Goal: Navigation & Orientation: Understand site structure

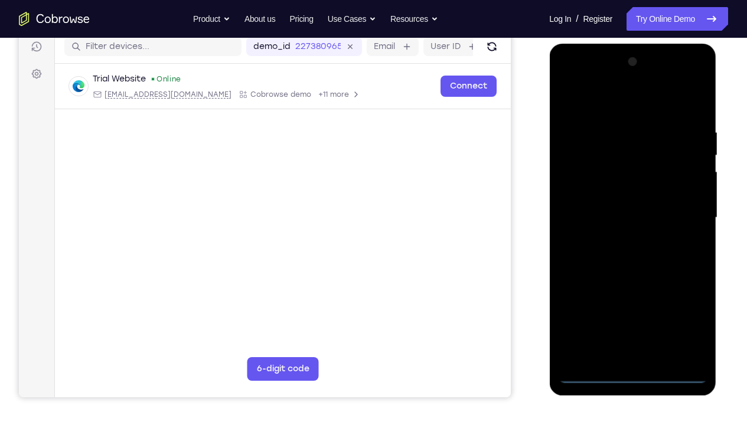
scroll to position [148, 0]
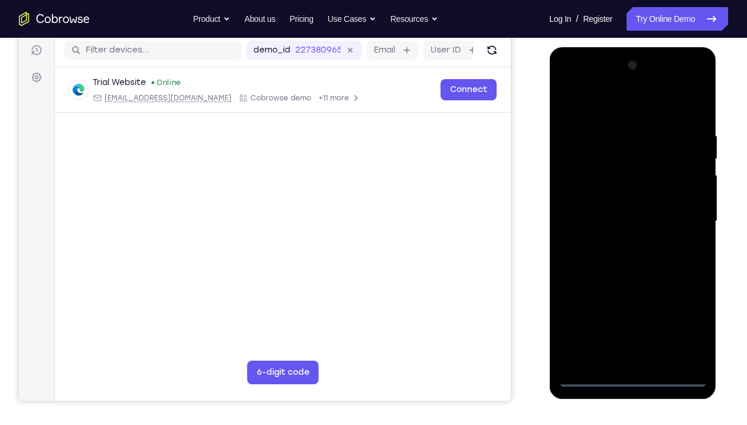
click at [633, 316] on div at bounding box center [632, 221] width 149 height 331
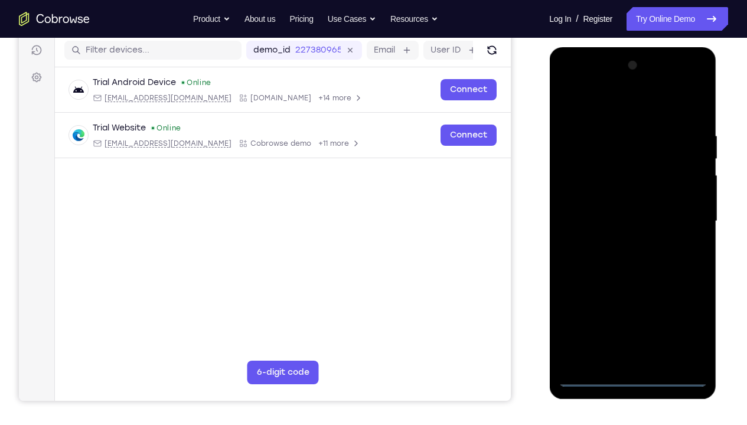
click at [682, 316] on div at bounding box center [632, 221] width 149 height 331
click at [596, 109] on div at bounding box center [632, 221] width 149 height 331
click at [682, 214] on div at bounding box center [632, 221] width 149 height 331
click at [619, 243] on div at bounding box center [632, 221] width 149 height 331
click at [611, 199] on div at bounding box center [632, 221] width 149 height 331
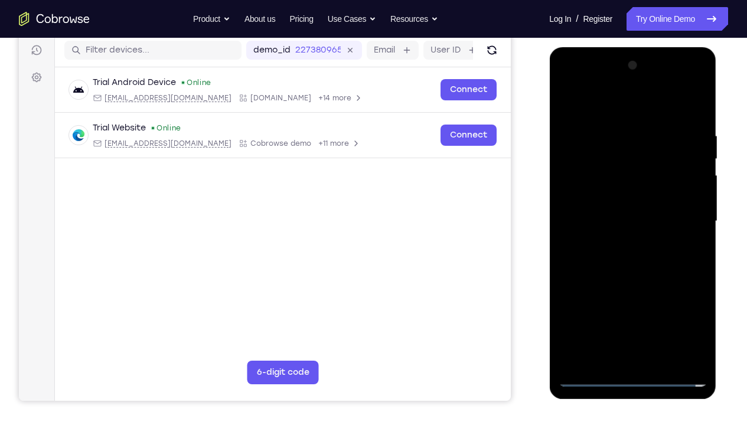
click at [617, 211] on div at bounding box center [632, 221] width 149 height 331
drag, startPoint x: 583, startPoint y: 109, endPoint x: 711, endPoint y: 121, distance: 128.6
click at [711, 121] on div at bounding box center [632, 223] width 167 height 352
click at [618, 245] on div at bounding box center [632, 221] width 149 height 331
click at [617, 198] on div at bounding box center [632, 221] width 149 height 331
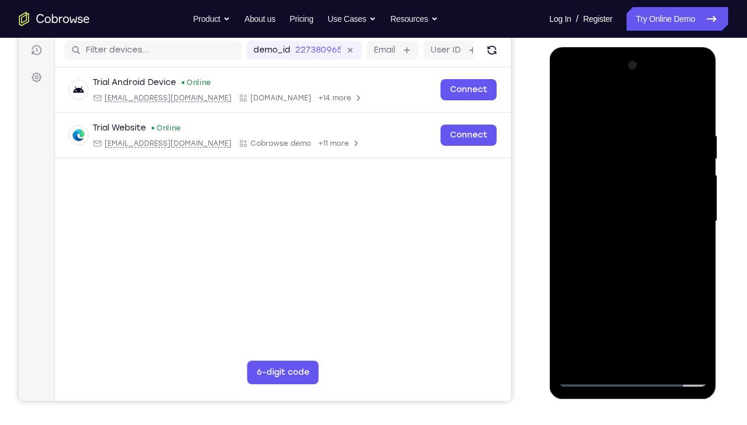
click at [682, 84] on div at bounding box center [632, 221] width 149 height 331
click at [569, 84] on div at bounding box center [632, 221] width 149 height 331
click at [584, 185] on div at bounding box center [632, 221] width 149 height 331
click at [623, 245] on div at bounding box center [632, 221] width 149 height 331
click at [614, 198] on div at bounding box center [632, 221] width 149 height 331
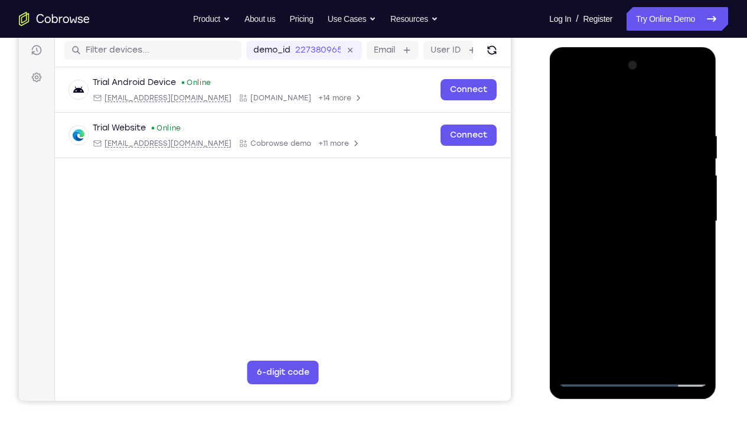
click at [616, 185] on div at bounding box center [632, 221] width 149 height 331
click at [618, 215] on div at bounding box center [632, 221] width 149 height 331
click at [628, 189] on div at bounding box center [632, 221] width 149 height 331
click at [681, 84] on div at bounding box center [632, 221] width 149 height 331
click at [696, 104] on div at bounding box center [632, 221] width 149 height 331
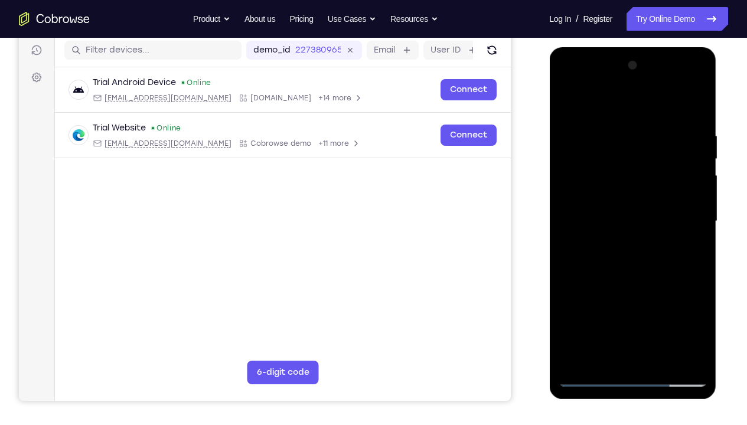
click at [599, 120] on div at bounding box center [632, 221] width 149 height 331
click at [696, 101] on div at bounding box center [632, 221] width 149 height 331
click at [605, 130] on div at bounding box center [632, 221] width 149 height 331
click at [698, 316] on div at bounding box center [632, 221] width 149 height 331
click at [577, 124] on div at bounding box center [632, 221] width 149 height 331
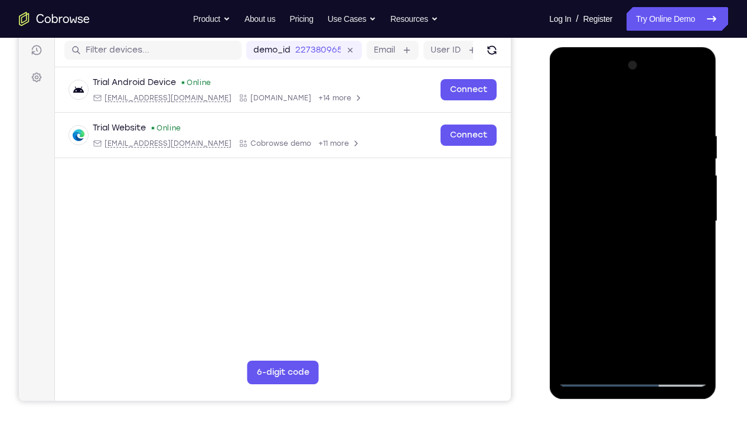
click at [568, 104] on div at bounding box center [632, 221] width 149 height 331
click at [567, 101] on div at bounding box center [632, 221] width 149 height 331
click at [691, 316] on div at bounding box center [632, 221] width 149 height 331
click at [578, 316] on div at bounding box center [632, 221] width 149 height 331
click at [697, 101] on div at bounding box center [632, 221] width 149 height 331
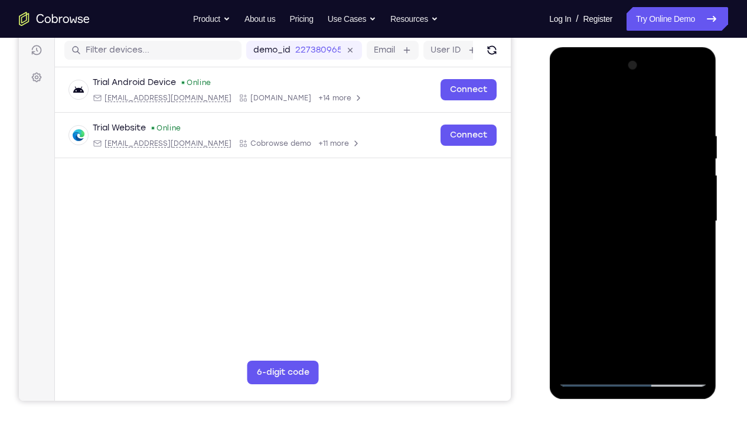
click at [648, 134] on div at bounding box center [632, 221] width 149 height 331
drag, startPoint x: 620, startPoint y: 195, endPoint x: 622, endPoint y: 211, distance: 16.0
click at [622, 211] on div at bounding box center [632, 221] width 149 height 331
click at [636, 133] on div at bounding box center [632, 221] width 149 height 331
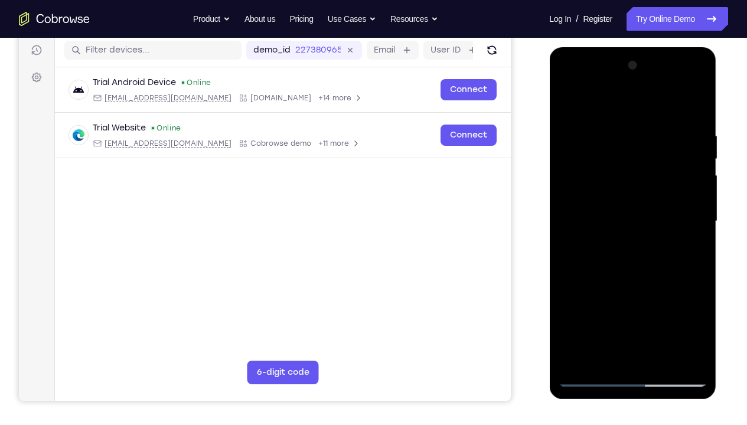
click at [666, 134] on div at bounding box center [632, 221] width 149 height 331
click at [659, 132] on div at bounding box center [632, 221] width 149 height 331
click at [565, 101] on div at bounding box center [632, 221] width 149 height 331
click at [689, 316] on div at bounding box center [632, 221] width 149 height 331
click at [578, 315] on div at bounding box center [632, 221] width 149 height 331
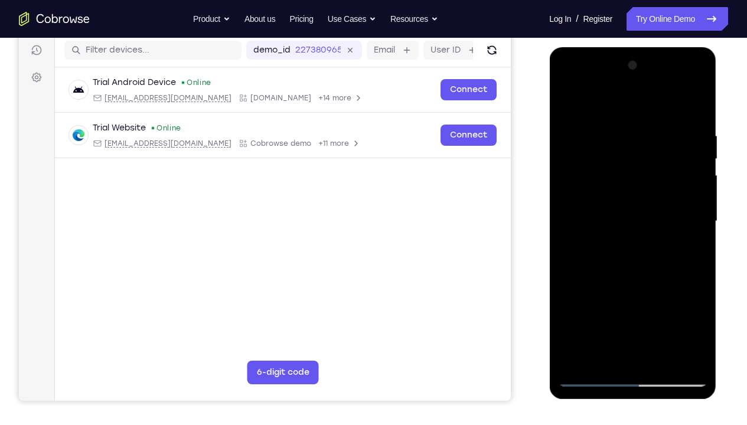
click at [590, 316] on div at bounding box center [632, 221] width 149 height 331
drag, startPoint x: 637, startPoint y: 303, endPoint x: 633, endPoint y: 346, distance: 42.7
click at [633, 316] on div at bounding box center [632, 221] width 149 height 331
click at [569, 100] on div at bounding box center [632, 221] width 149 height 331
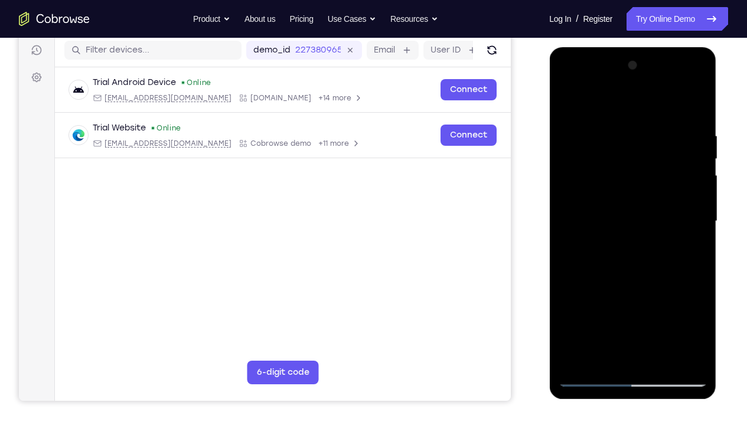
click at [617, 313] on div at bounding box center [632, 221] width 149 height 331
click at [594, 316] on div at bounding box center [632, 221] width 149 height 331
click at [591, 120] on div at bounding box center [632, 221] width 149 height 331
click at [631, 313] on div at bounding box center [632, 221] width 149 height 331
click at [568, 100] on div at bounding box center [632, 221] width 149 height 331
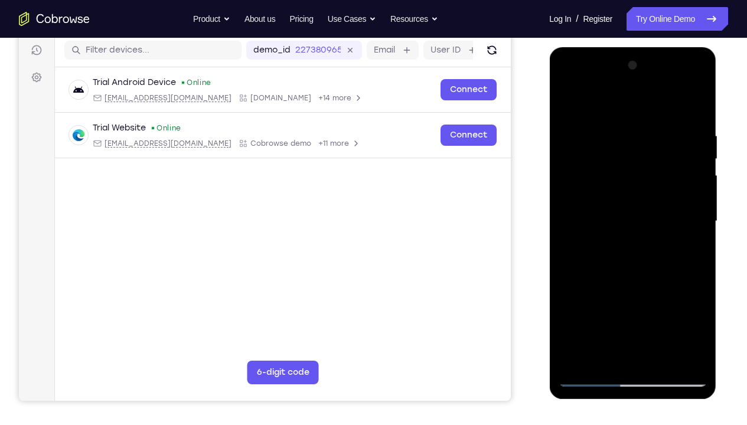
click at [566, 218] on div at bounding box center [632, 221] width 149 height 331
click at [645, 221] on div at bounding box center [632, 221] width 149 height 331
click at [695, 220] on div at bounding box center [632, 221] width 149 height 331
click at [575, 316] on div at bounding box center [632, 221] width 149 height 331
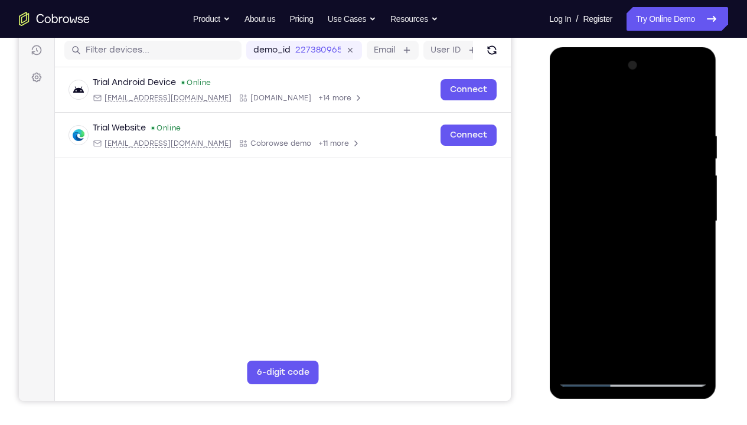
click at [695, 95] on div at bounding box center [632, 221] width 149 height 331
click at [647, 135] on div at bounding box center [632, 221] width 149 height 331
click at [569, 103] on div at bounding box center [632, 221] width 149 height 331
click at [604, 129] on div at bounding box center [632, 221] width 149 height 331
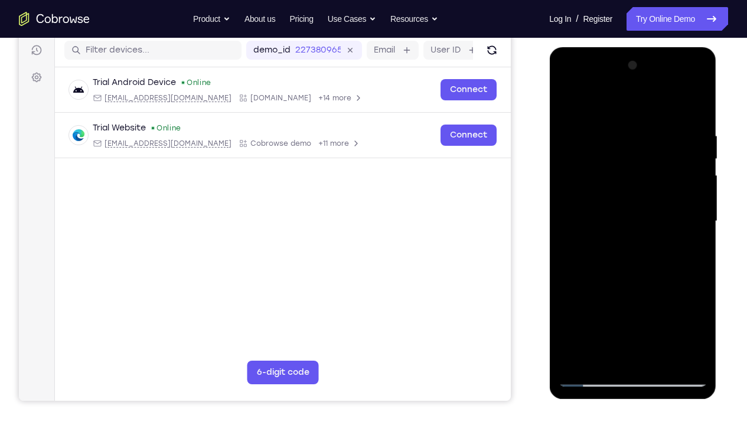
click at [695, 213] on div at bounding box center [632, 221] width 149 height 331
click at [678, 316] on div at bounding box center [632, 221] width 149 height 331
click at [675, 230] on div at bounding box center [632, 221] width 149 height 331
click at [695, 231] on div at bounding box center [632, 221] width 149 height 331
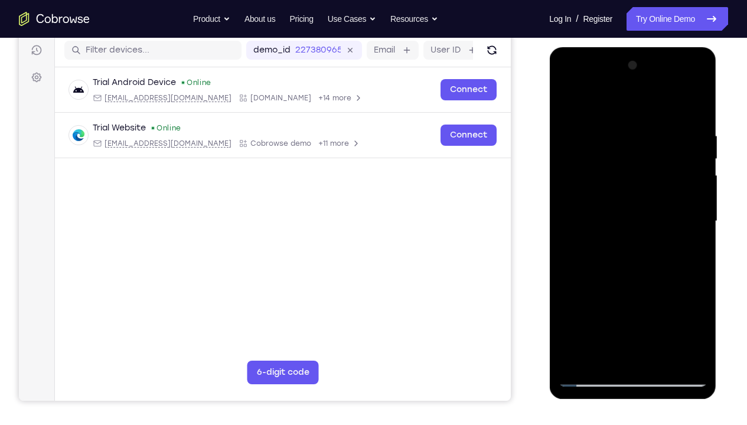
click at [695, 231] on div at bounding box center [632, 221] width 149 height 331
click at [662, 316] on div at bounding box center [632, 221] width 149 height 331
click at [629, 284] on div at bounding box center [632, 221] width 149 height 331
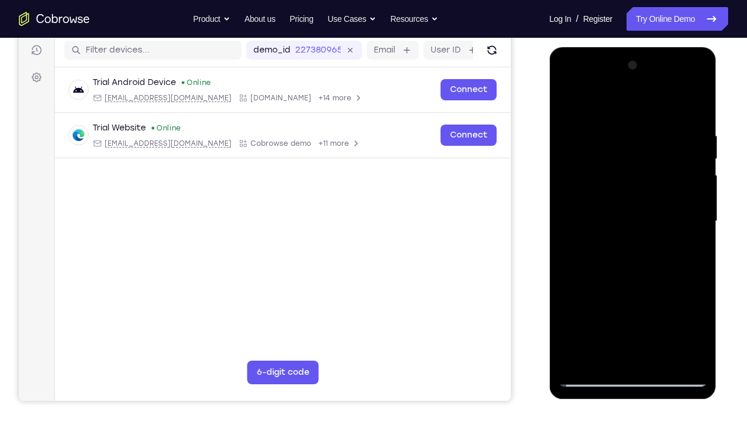
click at [699, 156] on div at bounding box center [632, 221] width 149 height 331
click at [568, 101] on div at bounding box center [632, 221] width 149 height 331
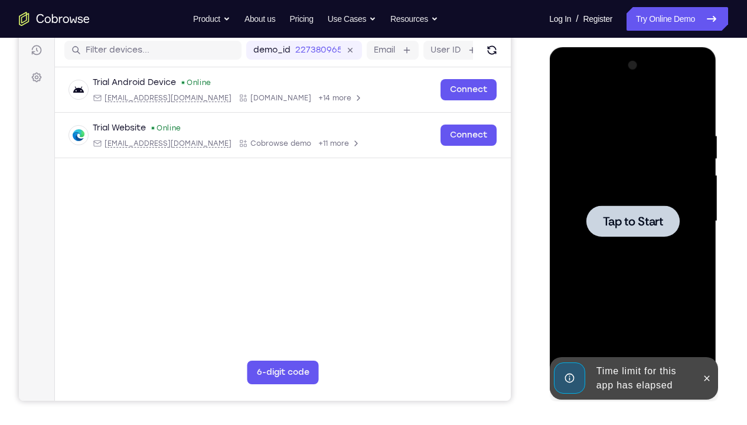
scroll to position [172, 0]
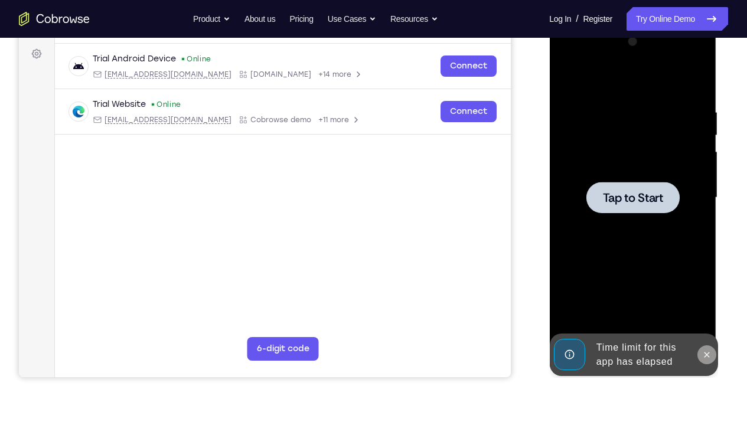
click at [709, 316] on button at bounding box center [705, 354] width 19 height 19
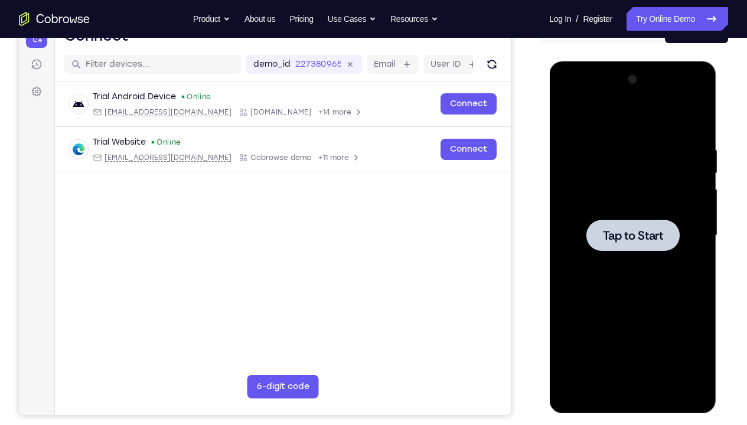
scroll to position [122, 0]
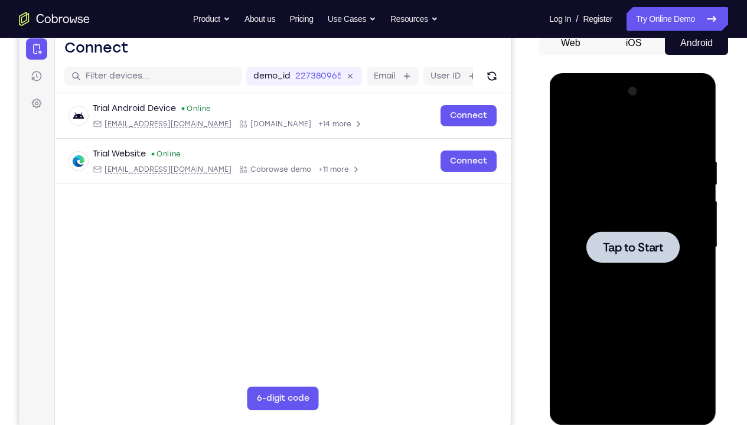
click at [647, 200] on div at bounding box center [632, 247] width 149 height 331
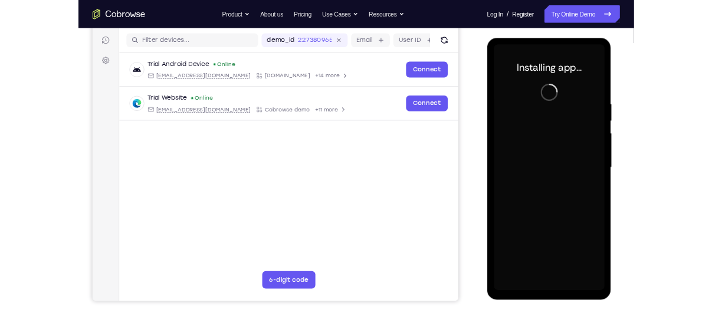
scroll to position [145, 0]
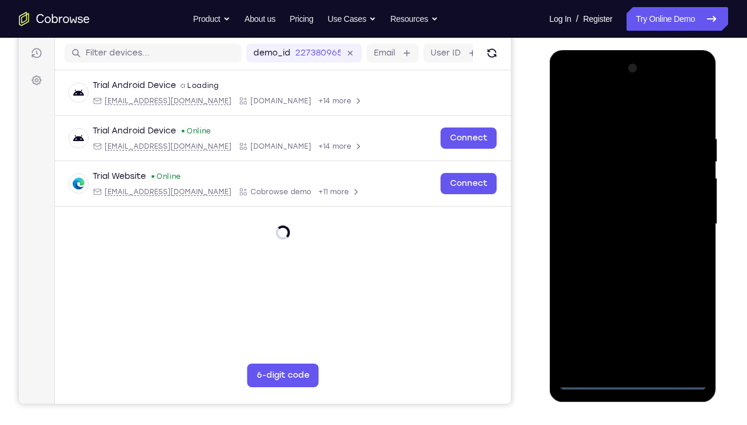
click at [633, 316] on div at bounding box center [632, 224] width 149 height 331
click at [677, 316] on div at bounding box center [632, 224] width 149 height 331
click at [600, 111] on div at bounding box center [632, 224] width 149 height 331
click at [580, 185] on div at bounding box center [632, 224] width 149 height 331
click at [609, 218] on div at bounding box center [632, 224] width 149 height 331
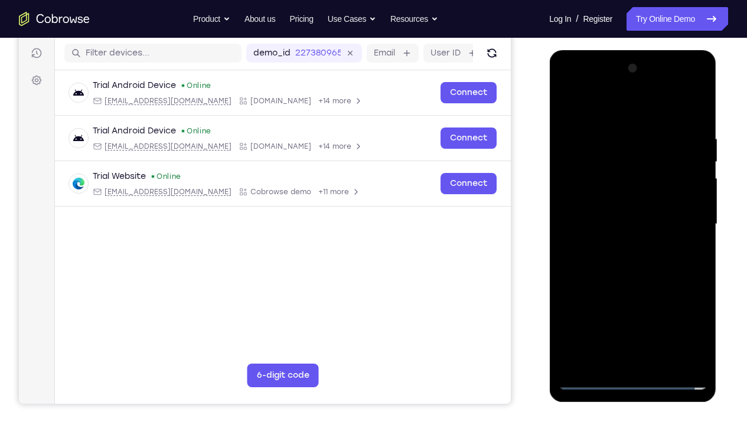
click at [609, 216] on div at bounding box center [632, 224] width 149 height 331
click at [618, 238] on div at bounding box center [632, 224] width 149 height 331
drag, startPoint x: 625, startPoint y: 309, endPoint x: 624, endPoint y: 272, distance: 37.8
click at [624, 272] on div at bounding box center [632, 224] width 149 height 331
click at [636, 316] on div at bounding box center [632, 224] width 149 height 331
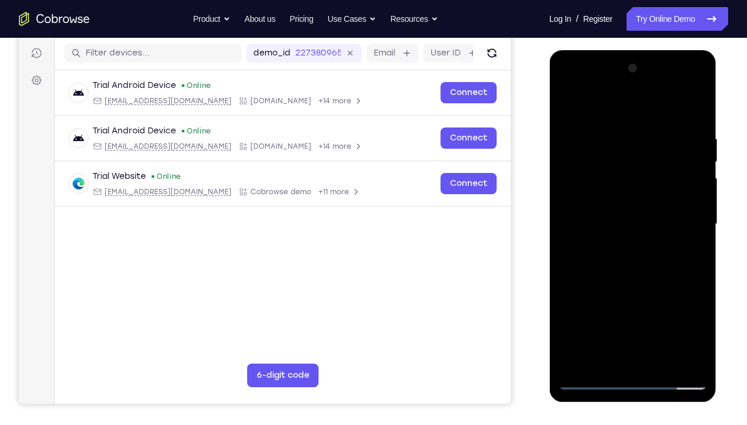
click at [591, 120] on div at bounding box center [632, 224] width 149 height 331
click at [659, 161] on div at bounding box center [632, 224] width 149 height 331
click at [700, 104] on div at bounding box center [632, 224] width 149 height 331
click at [646, 189] on div at bounding box center [632, 224] width 149 height 331
click at [697, 103] on div at bounding box center [632, 224] width 149 height 331
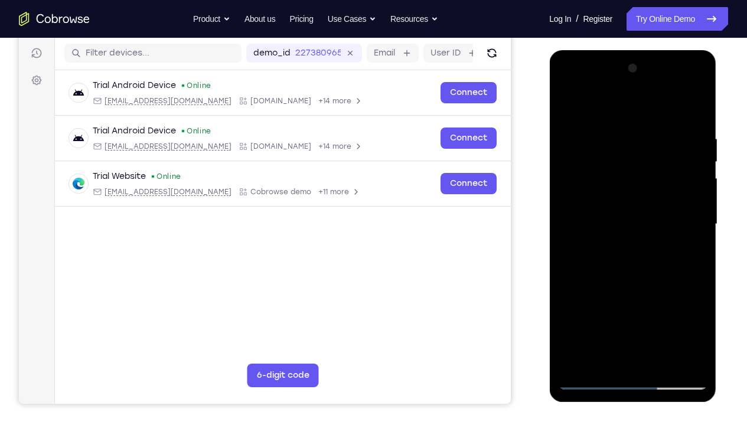
drag, startPoint x: 633, startPoint y: 135, endPoint x: 646, endPoint y: 286, distance: 152.2
click at [646, 286] on div at bounding box center [632, 224] width 149 height 331
click at [654, 301] on div at bounding box center [632, 224] width 149 height 331
drag, startPoint x: 586, startPoint y: 320, endPoint x: 607, endPoint y: 225, distance: 97.4
click at [607, 225] on div at bounding box center [632, 224] width 149 height 331
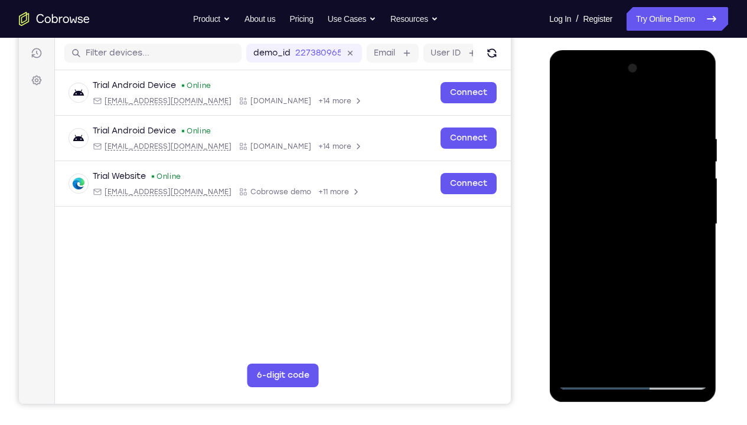
drag, startPoint x: 591, startPoint y: 305, endPoint x: 600, endPoint y: 322, distance: 19.8
click at [600, 316] on div at bounding box center [632, 224] width 149 height 331
click at [699, 105] on div at bounding box center [632, 224] width 149 height 331
click at [694, 120] on div at bounding box center [632, 224] width 149 height 331
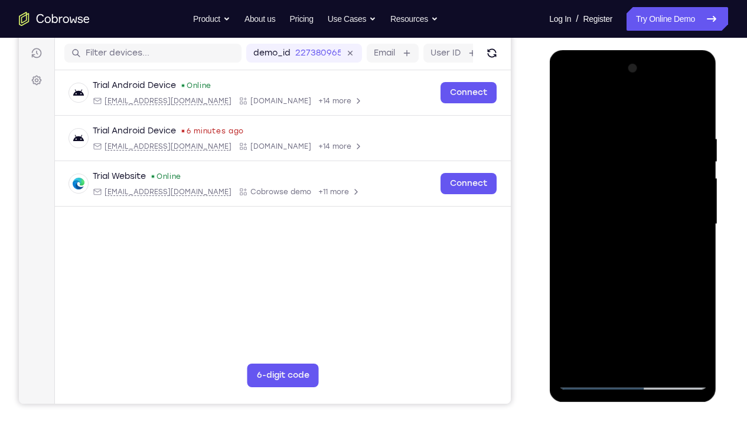
click at [644, 204] on div at bounding box center [632, 224] width 149 height 331
click at [564, 110] on div at bounding box center [632, 224] width 149 height 331
click at [684, 176] on div at bounding box center [632, 224] width 149 height 331
click at [697, 105] on div at bounding box center [632, 224] width 149 height 331
click at [689, 255] on div at bounding box center [632, 224] width 149 height 331
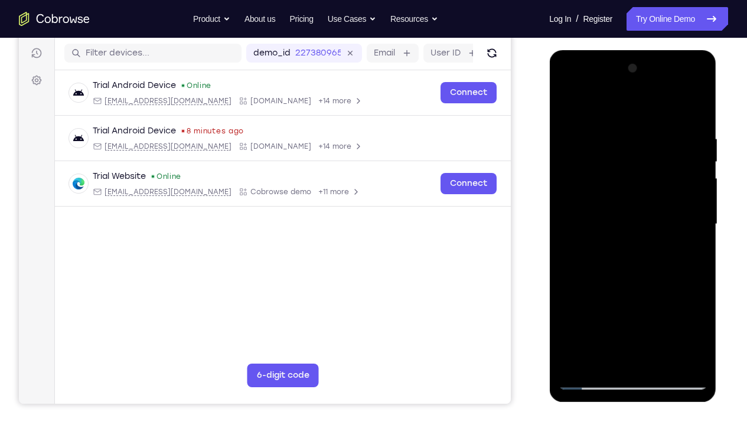
click at [675, 223] on div at bounding box center [632, 224] width 149 height 331
click at [600, 197] on div at bounding box center [632, 224] width 149 height 331
click at [580, 218] on div at bounding box center [632, 224] width 149 height 331
click at [669, 198] on div at bounding box center [632, 224] width 149 height 331
click at [663, 274] on div at bounding box center [632, 224] width 149 height 331
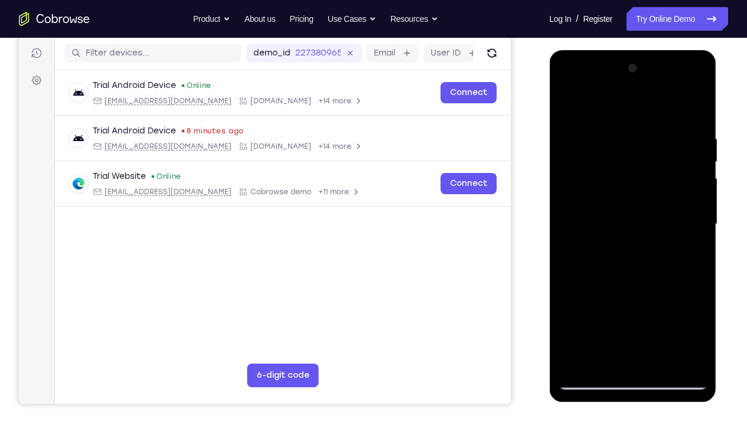
click at [692, 148] on div at bounding box center [632, 224] width 149 height 331
